Goal: Information Seeking & Learning: Understand process/instructions

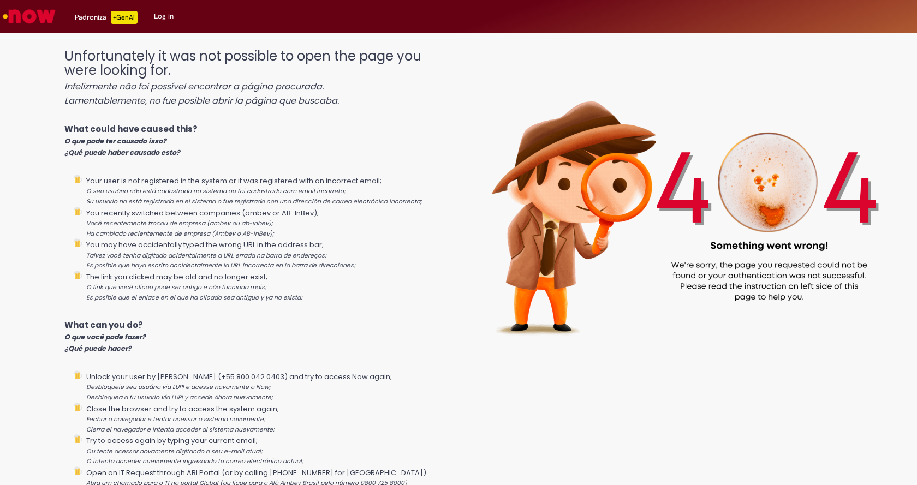
scroll to position [53, 0]
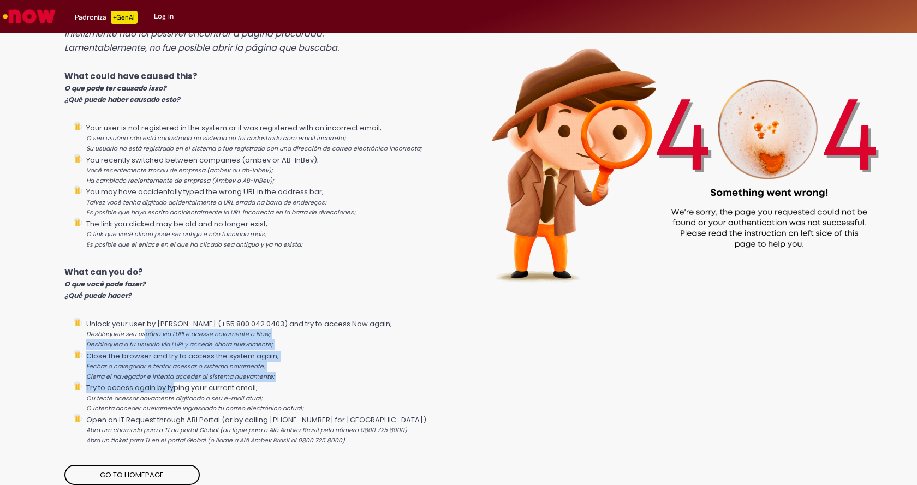
drag, startPoint x: 143, startPoint y: 332, endPoint x: 174, endPoint y: 389, distance: 64.7
click at [174, 389] on ul "Unlock your user by LUPI SAZ (+55 800 042 0403) and try to access Now again; De…" at bounding box center [256, 382] width 384 height 128
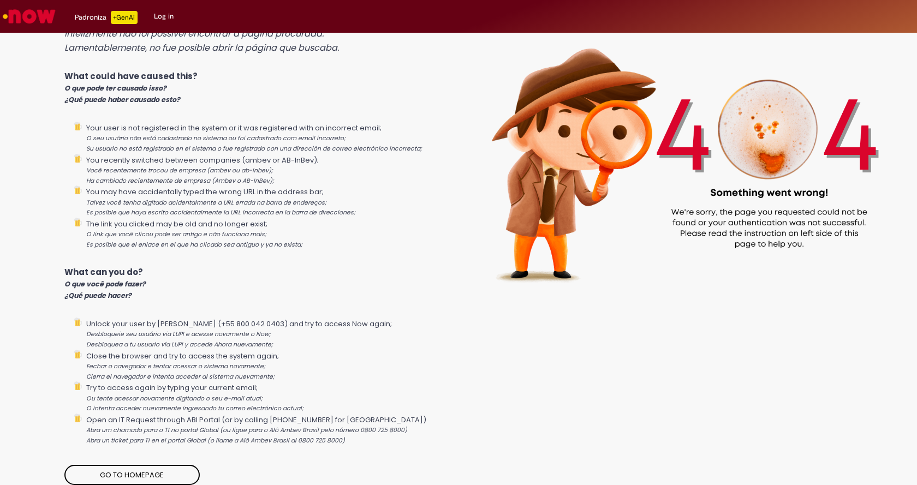
click at [131, 327] on li "Unlock your user by LUPI SAZ (+55 800 042 0403) and try to access Now again; De…" at bounding box center [267, 334] width 362 height 32
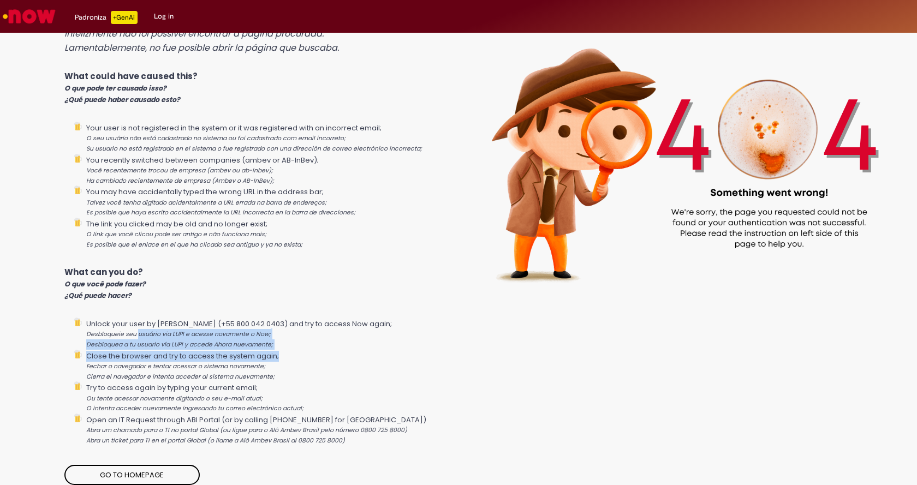
drag, startPoint x: 136, startPoint y: 330, endPoint x: 278, endPoint y: 352, distance: 143.7
click at [278, 352] on ul "Unlock your user by LUPI SAZ (+55 800 042 0403) and try to access Now again; De…" at bounding box center [256, 382] width 384 height 128
click at [270, 350] on li "Close the browser and try to access the system again; Fechar o navegador e tent…" at bounding box center [267, 366] width 362 height 32
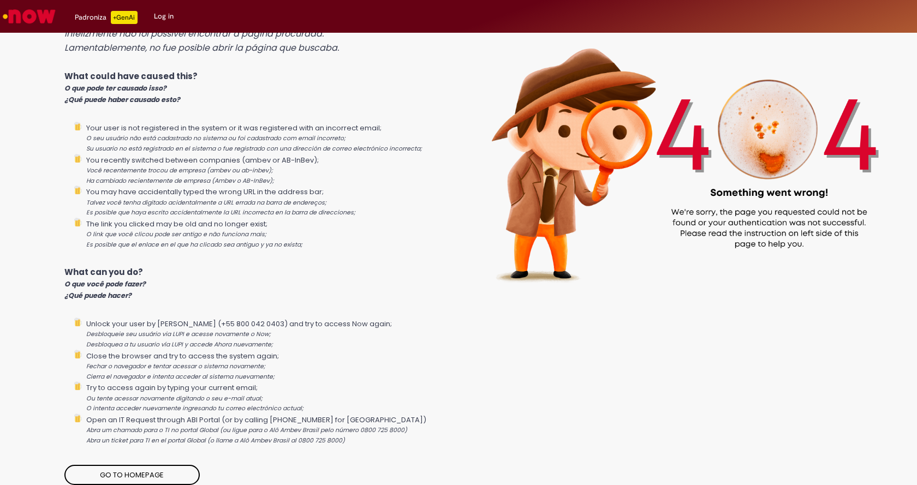
scroll to position [0, 0]
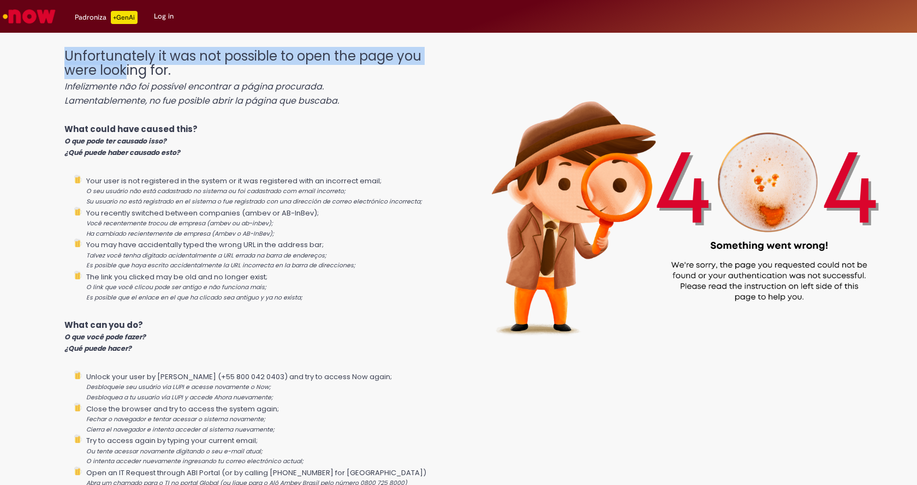
drag, startPoint x: 126, startPoint y: 74, endPoint x: 376, endPoint y: 116, distance: 254.0
click at [376, 116] on div "Unfortunately it was not possible to open the page you were looking for. Infeli…" at bounding box center [256, 288] width 384 height 500
click at [235, 106] on icon "Lamentablemente, no fue posible abrir la página que buscaba." at bounding box center [201, 100] width 274 height 13
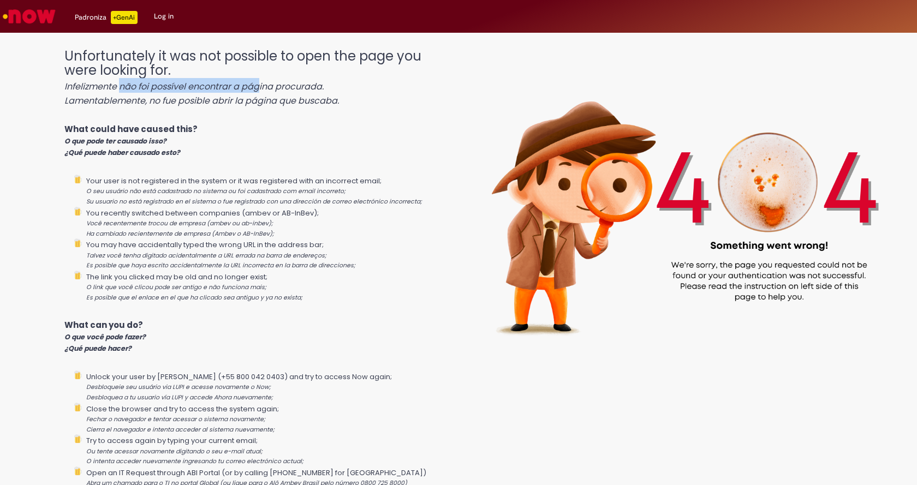
drag, startPoint x: 120, startPoint y: 81, endPoint x: 259, endPoint y: 88, distance: 138.8
click at [259, 88] on icon "Infelizmente não foi possível encontrar a página procurada." at bounding box center [193, 86] width 259 height 13
click at [154, 99] on icon "Lamentablemente, no fue posible abrir la página que buscaba." at bounding box center [201, 100] width 274 height 13
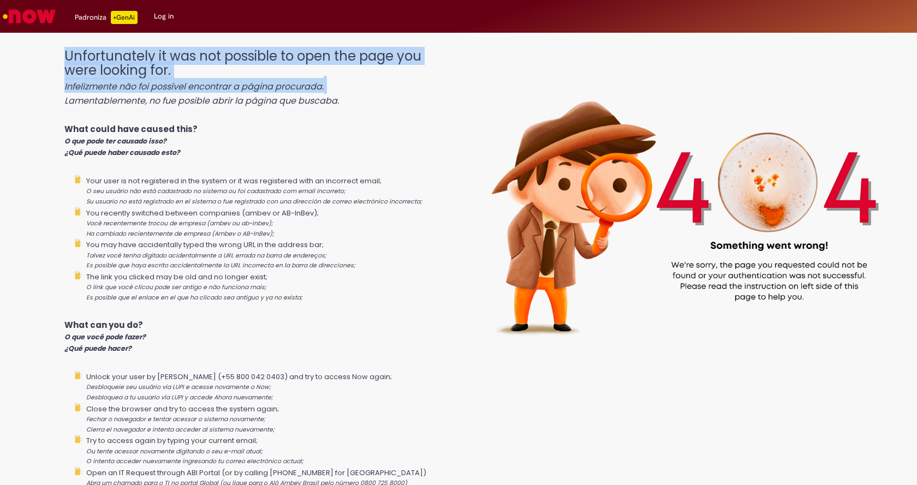
click at [154, 99] on icon "Lamentablemente, no fue posible abrir la página que buscaba." at bounding box center [201, 100] width 274 height 13
click at [237, 101] on icon "Lamentablemente, no fue posible abrir la página que buscaba." at bounding box center [201, 100] width 274 height 13
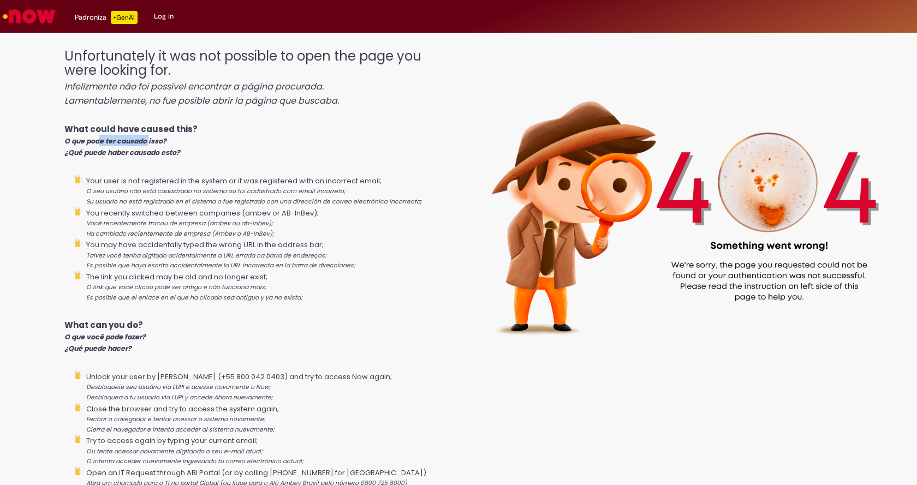
drag, startPoint x: 100, startPoint y: 135, endPoint x: 149, endPoint y: 139, distance: 49.3
click at [149, 139] on p "What could have caused this? O que pode ter causado isso? ¿Qué puede haber caus…" at bounding box center [256, 140] width 384 height 35
click at [131, 153] on icon "¿Qué puede haber causado esto?" at bounding box center [122, 152] width 116 height 9
drag, startPoint x: 211, startPoint y: 196, endPoint x: 316, endPoint y: 196, distance: 105.3
click at [316, 196] on li "Your user is not registered in the system or it was registered with an incorrec…" at bounding box center [267, 191] width 362 height 32
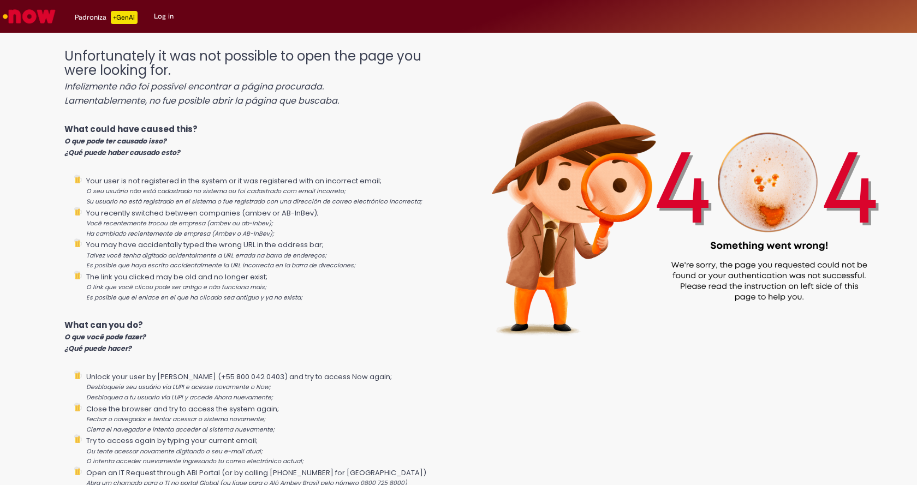
click at [276, 212] on li "You recently switched between companies (ambev or AB-InBev); Você recentemente …" at bounding box center [267, 223] width 362 height 32
drag, startPoint x: 109, startPoint y: 221, endPoint x: 283, endPoint y: 219, distance: 174.6
click at [283, 219] on li "You recently switched between companies (ambev or AB-InBev); Você recentemente …" at bounding box center [267, 223] width 362 height 32
drag, startPoint x: 101, startPoint y: 236, endPoint x: 285, endPoint y: 236, distance: 183.9
click at [285, 236] on li "You recently switched between companies (ambev or AB-InBev); Você recentemente …" at bounding box center [267, 223] width 362 height 32
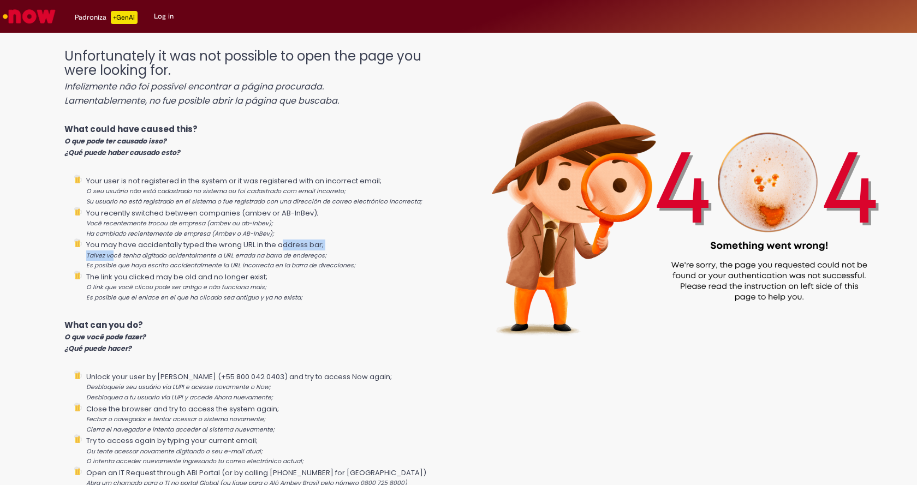
drag, startPoint x: 111, startPoint y: 256, endPoint x: 286, endPoint y: 240, distance: 175.3
click at [286, 240] on li "You may have accidentally typed the wrong URL in the address bar; Talvez você t…" at bounding box center [267, 254] width 362 height 32
click at [279, 250] on li "You may have accidentally typed the wrong URL in the address bar; Talvez você t…" at bounding box center [267, 254] width 362 height 32
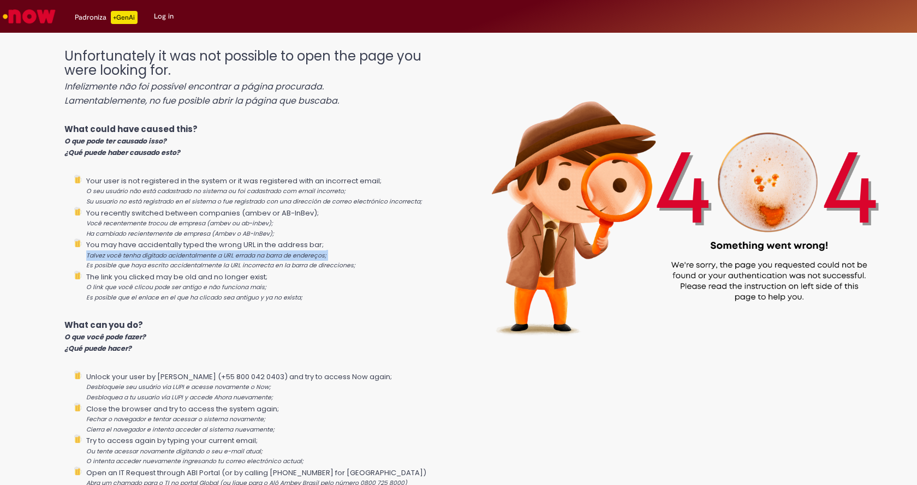
click at [279, 250] on li "You may have accidentally typed the wrong URL in the address bar; Talvez você t…" at bounding box center [267, 254] width 362 height 32
click at [335, 250] on li "You may have accidentally typed the wrong URL in the address bar; Talvez você t…" at bounding box center [267, 254] width 362 height 32
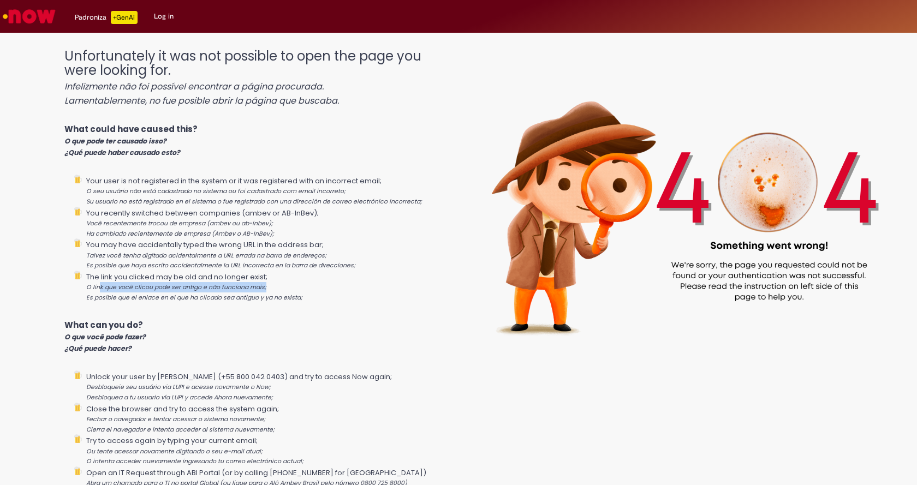
drag, startPoint x: 97, startPoint y: 284, endPoint x: 309, endPoint y: 283, distance: 211.7
click at [309, 283] on li "The link you clicked may be old and no longer exist; O link que você clicou pod…" at bounding box center [267, 287] width 362 height 32
